Goal: Task Accomplishment & Management: Complete application form

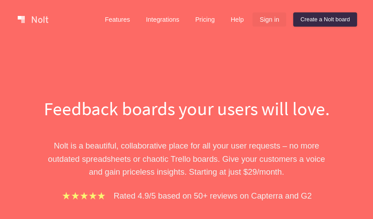
click at [275, 20] on link "Sign in" at bounding box center [270, 19] width 34 height 14
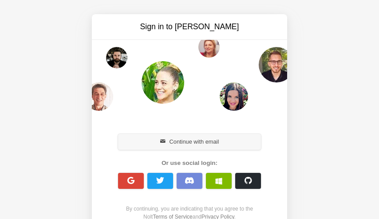
click at [218, 141] on button "Continue with email" at bounding box center [189, 142] width 143 height 16
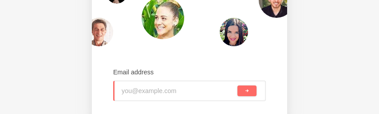
scroll to position [65, 0]
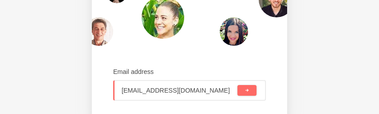
type input "eduardogazignatti@gmail.com"
click at [237, 85] on button "submit" at bounding box center [246, 90] width 19 height 11
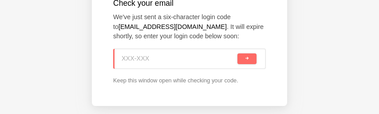
scroll to position [136, 0]
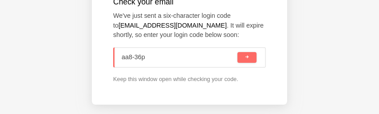
type input "aa8-36p"
click at [237, 52] on button "submit" at bounding box center [246, 57] width 19 height 11
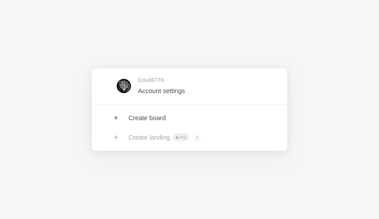
click at [130, 123] on link at bounding box center [189, 118] width 195 height 20
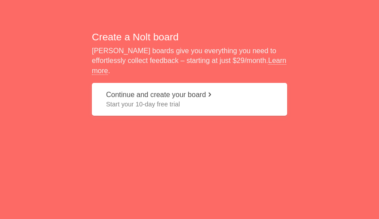
click at [196, 91] on button "Continue and create your board Start your 10-day free trial" at bounding box center [189, 99] width 195 height 33
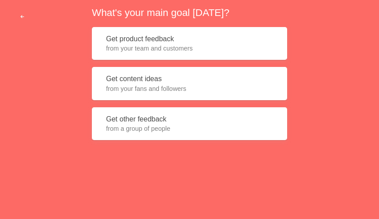
click at [188, 52] on span "from your team and customers" at bounding box center [189, 48] width 167 height 9
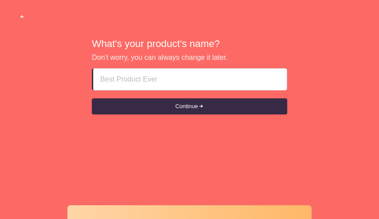
click at [28, 19] on button "button" at bounding box center [22, 17] width 27 height 16
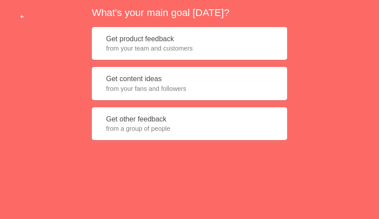
click at [22, 17] on span "button" at bounding box center [23, 17] width 6 height 6
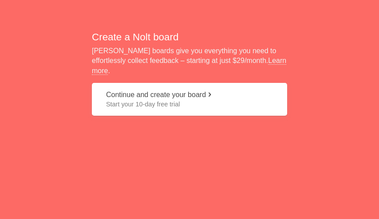
click at [190, 90] on button "Continue and create your board Start your 10-day free trial" at bounding box center [189, 99] width 195 height 33
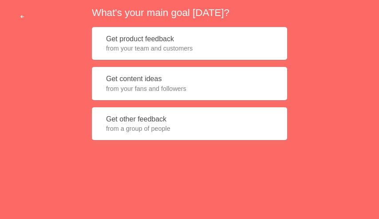
click at [18, 24] on button "button" at bounding box center [22, 17] width 27 height 16
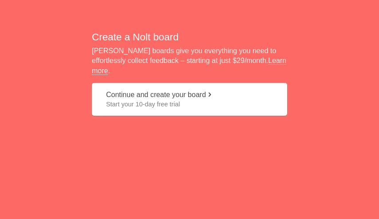
click at [22, 18] on div "Create a Nolt board Nolt boards give you everything you need to effortlessly co…" at bounding box center [189, 76] width 379 height 153
click at [12, 20] on div "Create a Nolt board Nolt boards give you everything you need to effortlessly co…" at bounding box center [189, 76] width 379 height 153
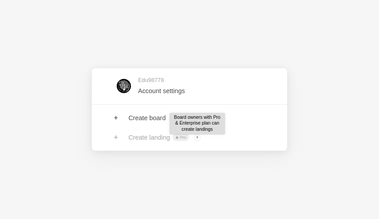
click at [196, 137] on span "?" at bounding box center [197, 137] width 7 height 7
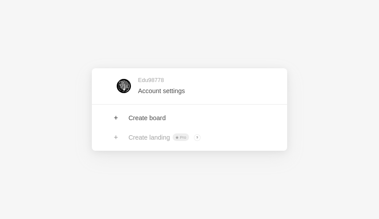
click at [175, 84] on link at bounding box center [189, 86] width 195 height 29
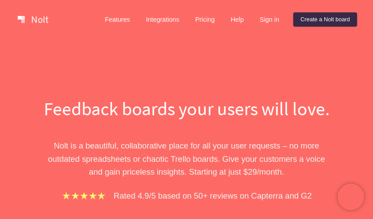
click at [333, 96] on h1 "Feedback boards your users will love." at bounding box center [187, 109] width 306 height 26
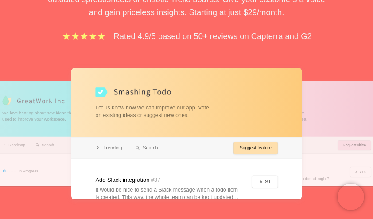
scroll to position [161, 0]
